Goal: Obtain resource: Download file/media

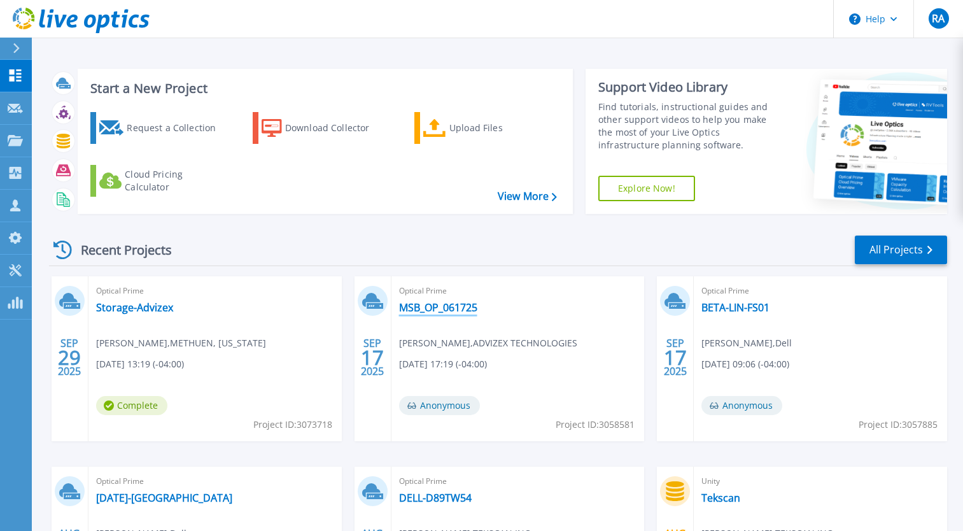
click at [431, 306] on link "MSB_OP_061725" at bounding box center [438, 307] width 78 height 13
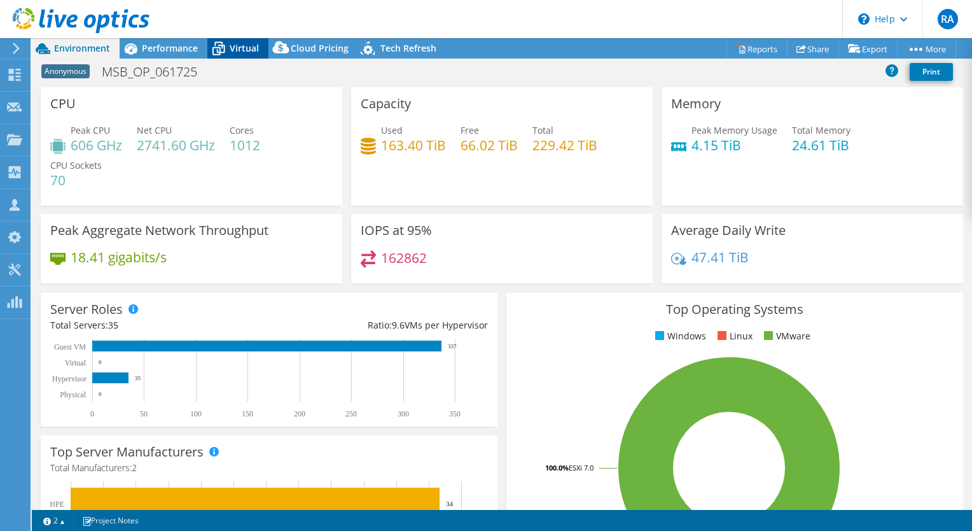
click at [240, 48] on span "Virtual" at bounding box center [244, 48] width 29 height 12
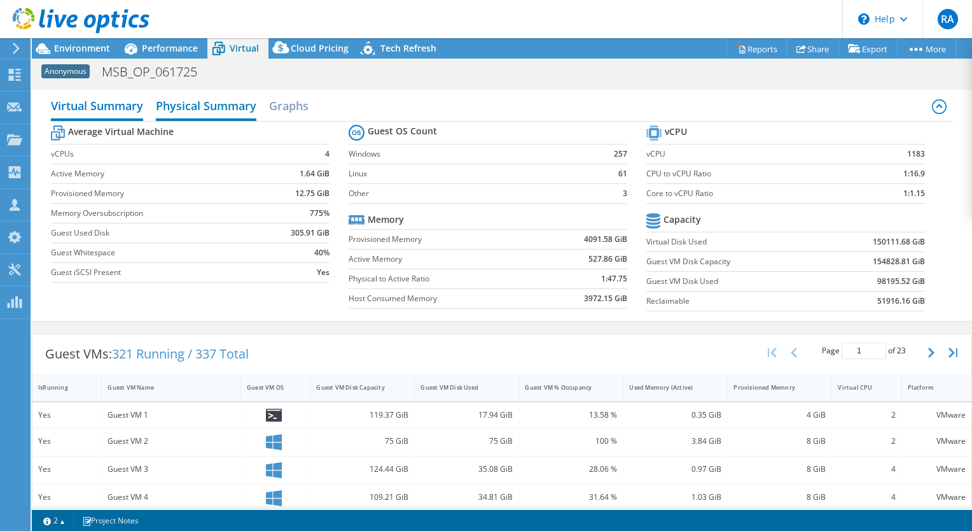
click at [181, 104] on h2 "Physical Summary" at bounding box center [206, 107] width 101 height 28
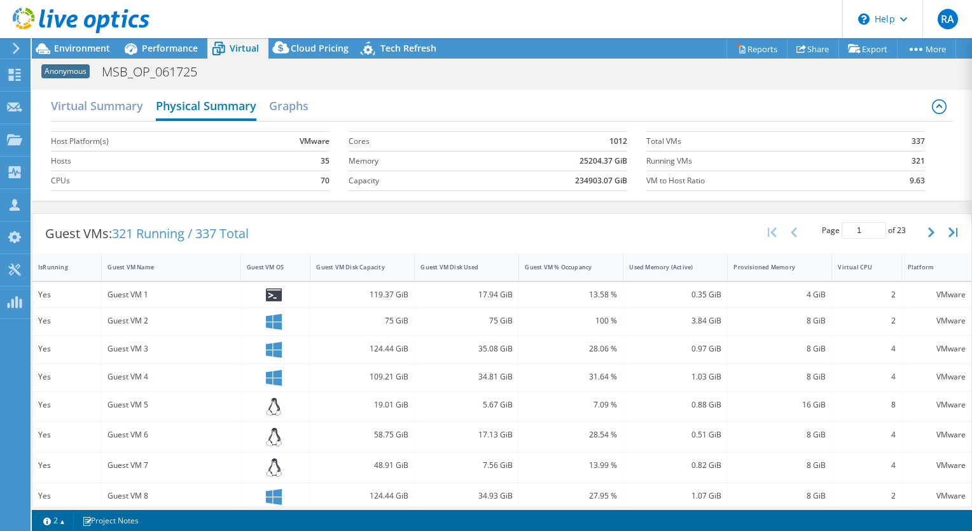
click at [227, 106] on h2 "Physical Summary" at bounding box center [206, 107] width 101 height 28
click at [87, 46] on span "Environment" at bounding box center [82, 48] width 56 height 12
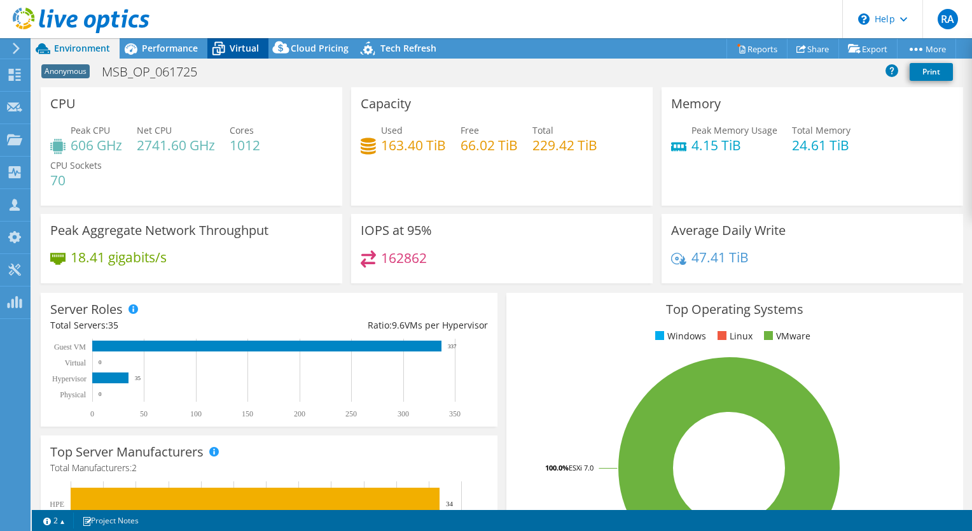
click at [235, 47] on span "Virtual" at bounding box center [244, 48] width 29 height 12
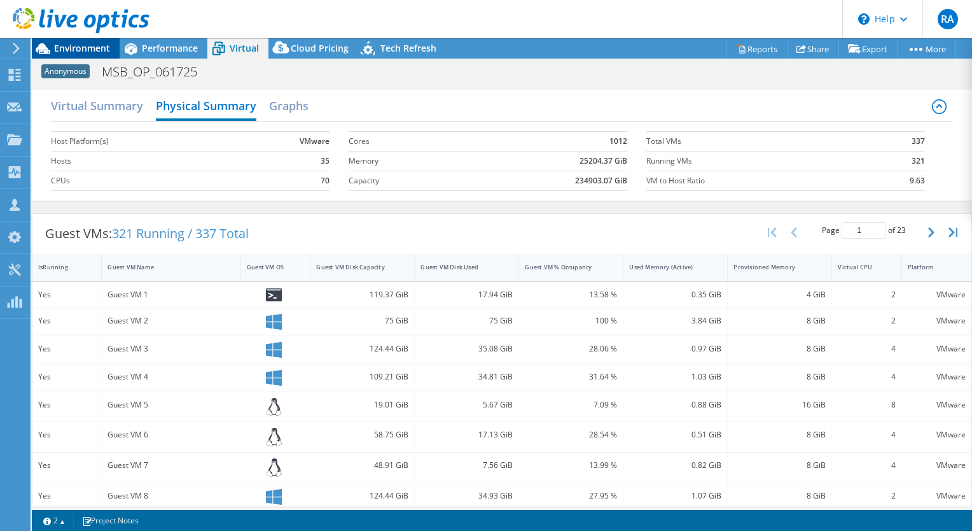
click at [80, 45] on span "Environment" at bounding box center [82, 48] width 56 height 12
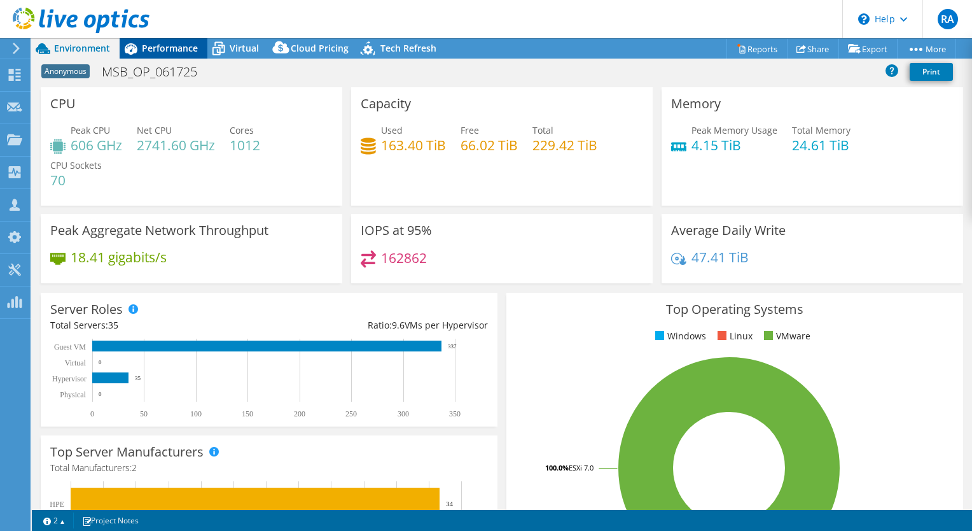
click at [177, 49] on span "Performance" at bounding box center [170, 48] width 56 height 12
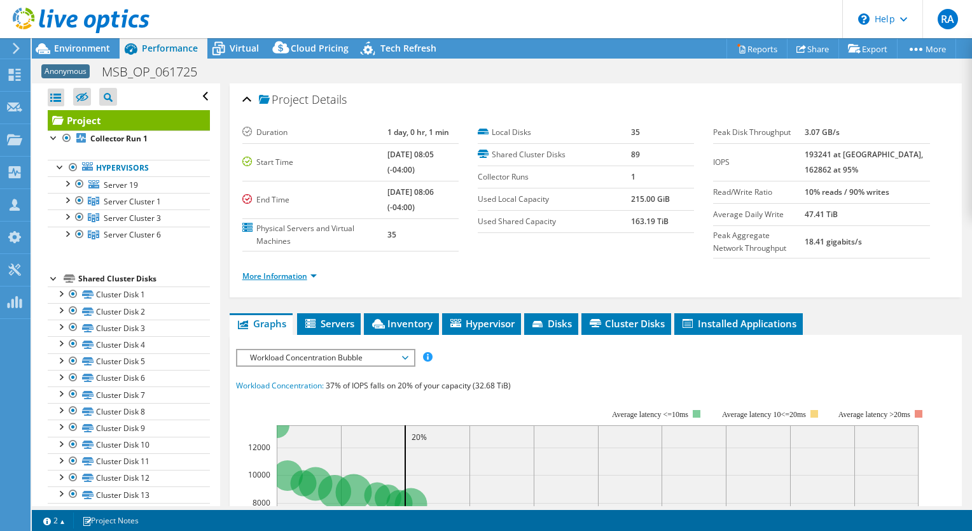
click at [314, 278] on link "More Information" at bounding box center [279, 275] width 74 height 11
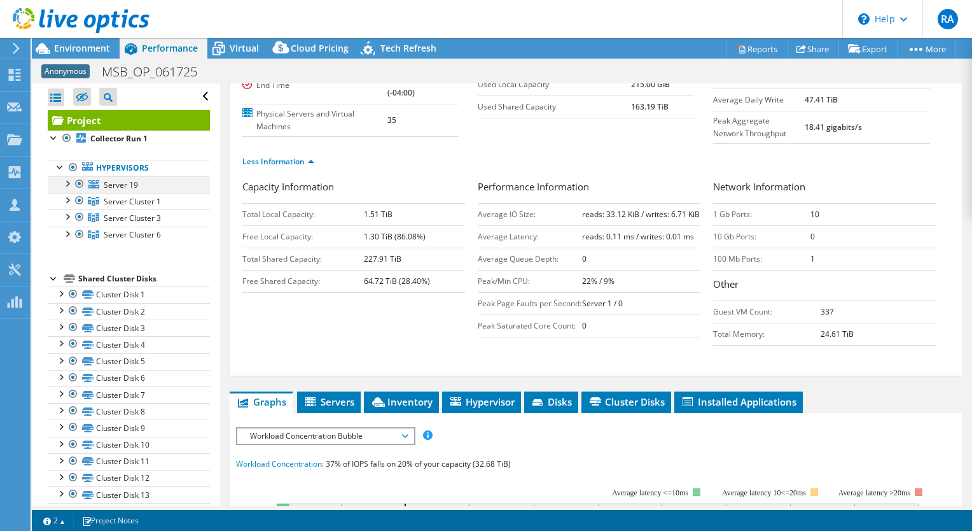
click at [66, 183] on div at bounding box center [66, 182] width 13 height 13
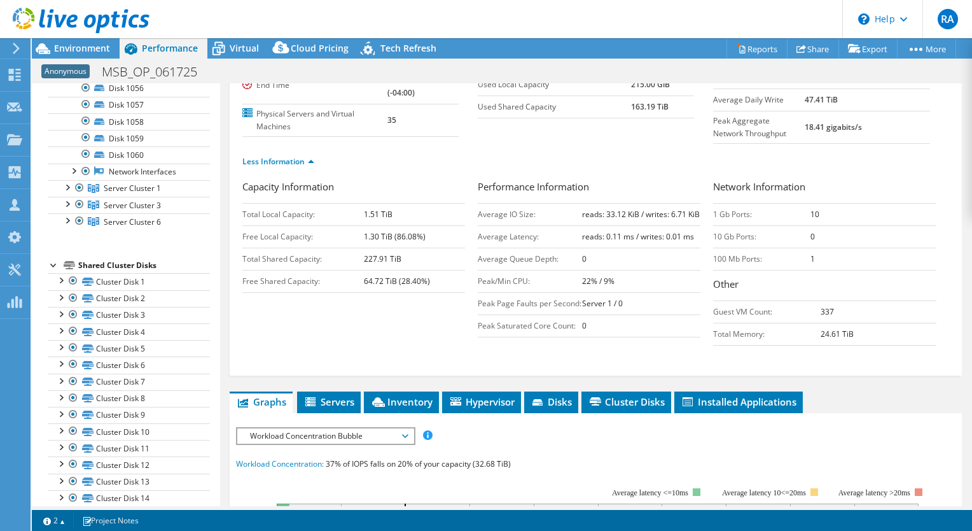
scroll to position [333, 0]
click at [67, 185] on div at bounding box center [66, 183] width 13 height 13
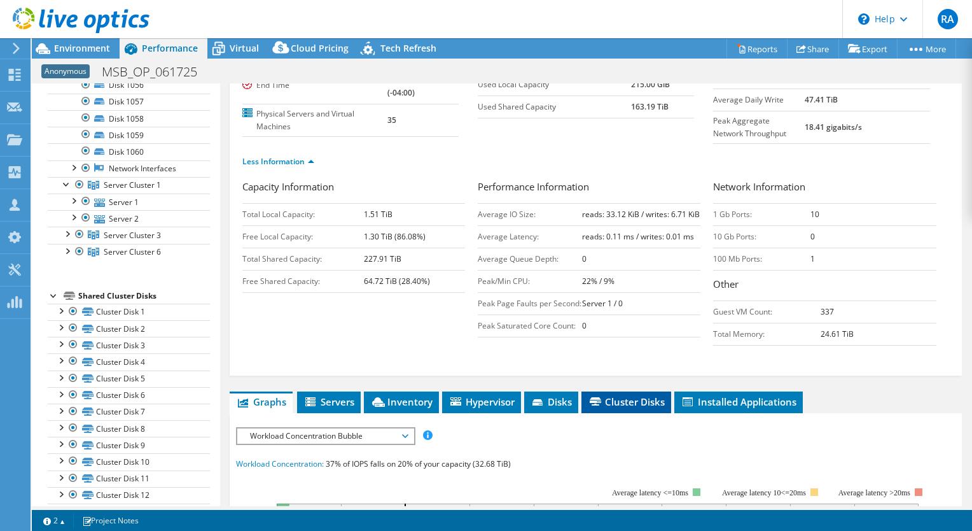
click at [642, 408] on span "Cluster Disks" at bounding box center [626, 401] width 77 height 13
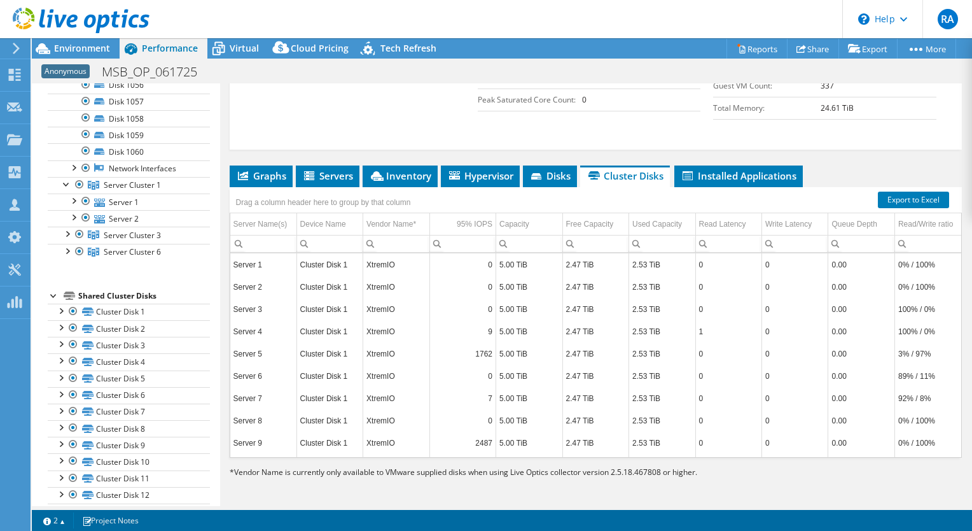
scroll to position [361, 0]
click at [900, 200] on link "Export to Excel" at bounding box center [913, 200] width 71 height 17
click at [59, 46] on span "Environment" at bounding box center [82, 48] width 56 height 12
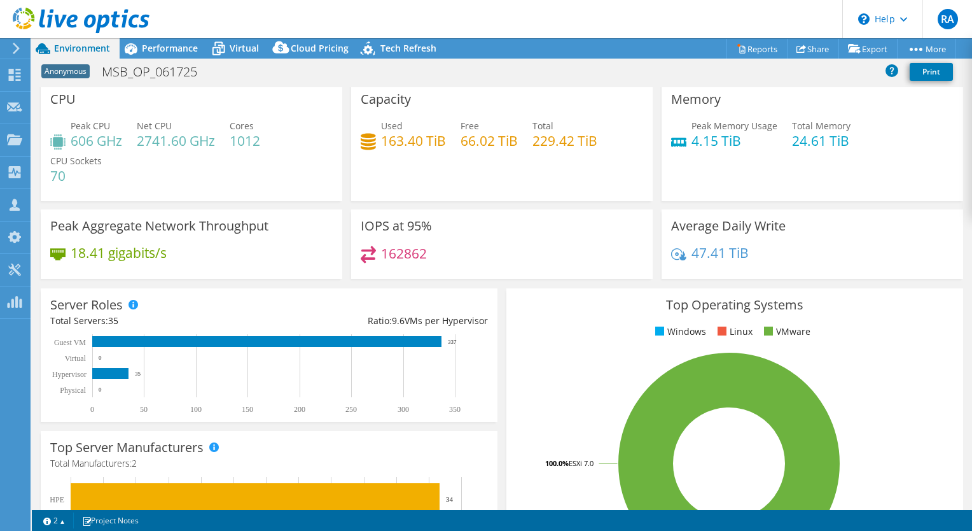
scroll to position [6, 0]
